Goal: Use online tool/utility: Utilize a website feature to perform a specific function

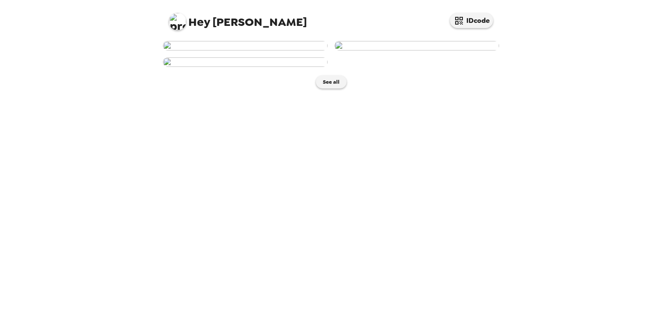
click at [226, 50] on img at bounding box center [245, 45] width 165 height 9
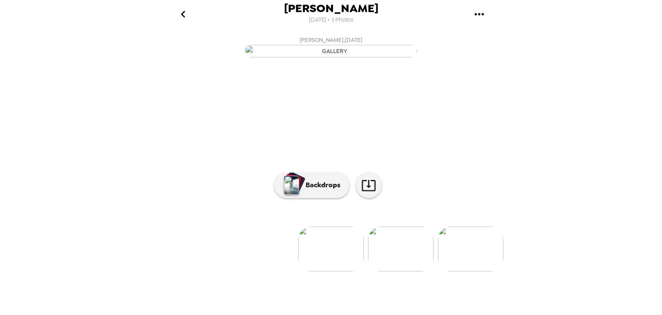
scroll to position [58, 0]
click at [320, 190] on p "Backdrops" at bounding box center [320, 185] width 39 height 10
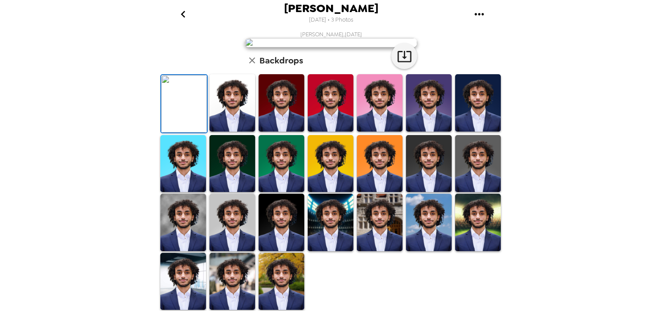
scroll to position [59, 0]
click at [465, 131] on img at bounding box center [478, 102] width 46 height 57
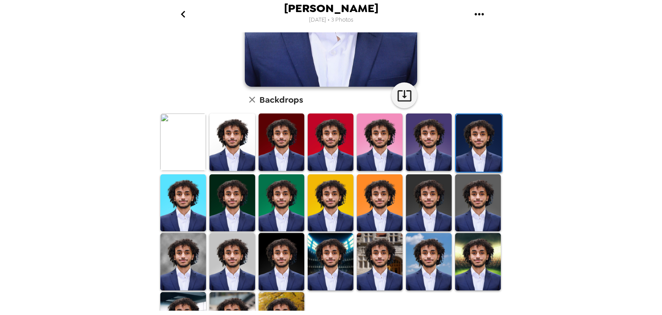
scroll to position [203, 0]
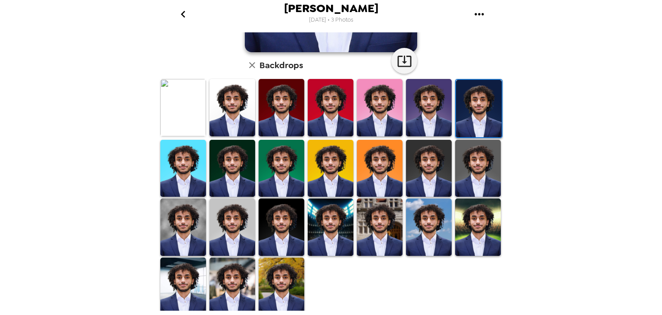
click at [419, 171] on img at bounding box center [429, 168] width 46 height 57
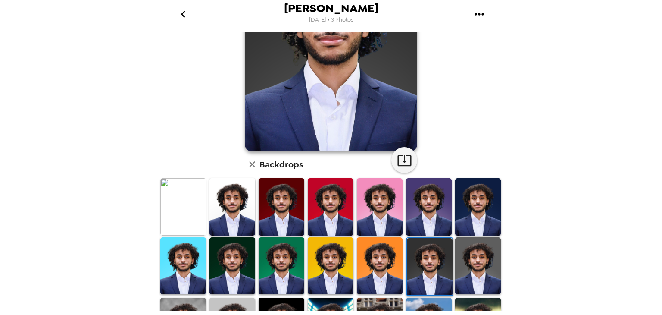
scroll to position [97, 0]
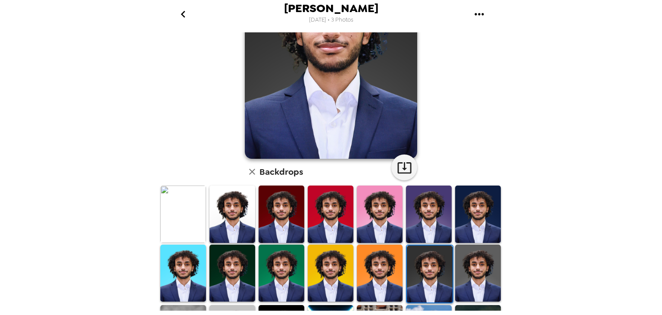
click at [266, 257] on img at bounding box center [282, 272] width 46 height 57
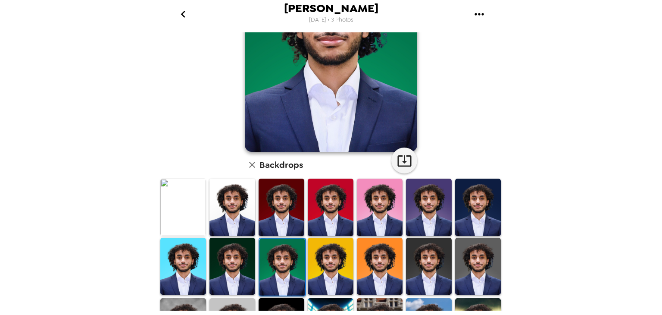
scroll to position [203, 0]
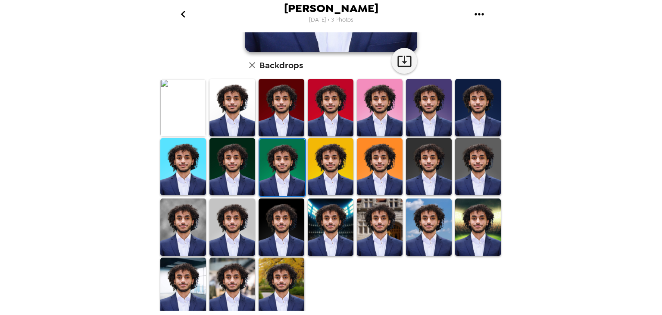
click at [222, 216] on img at bounding box center [232, 226] width 46 height 57
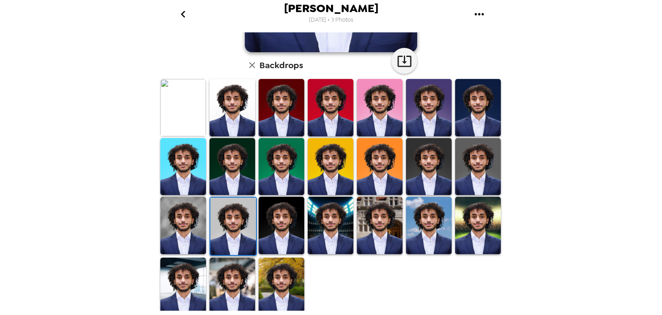
click at [183, 215] on img at bounding box center [183, 225] width 46 height 57
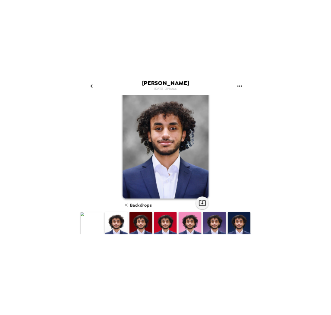
scroll to position [0, 0]
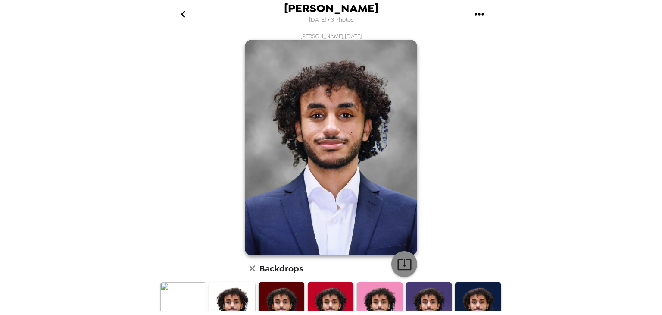
click at [398, 261] on icon "button" at bounding box center [404, 263] width 15 height 15
